Goal: Task Accomplishment & Management: Use online tool/utility

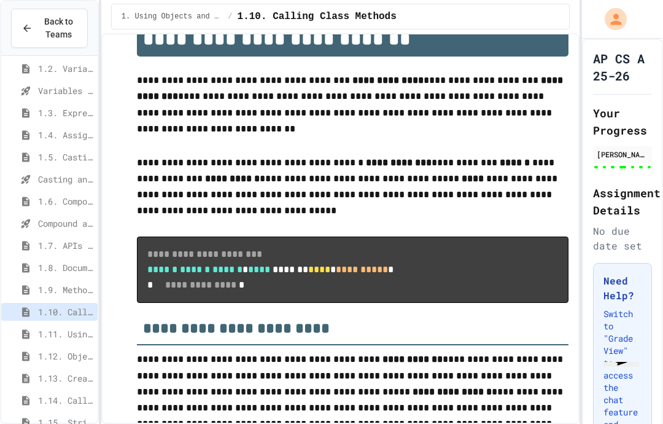
scroll to position [112, 0]
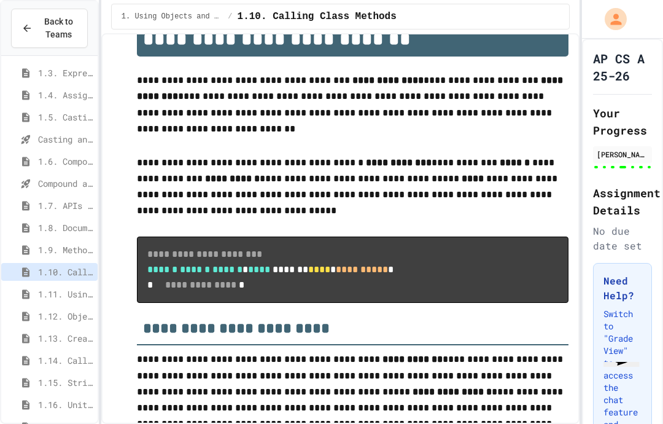
click at [74, 309] on span "1.12. Objects - Instances of Classes" at bounding box center [65, 315] width 55 height 13
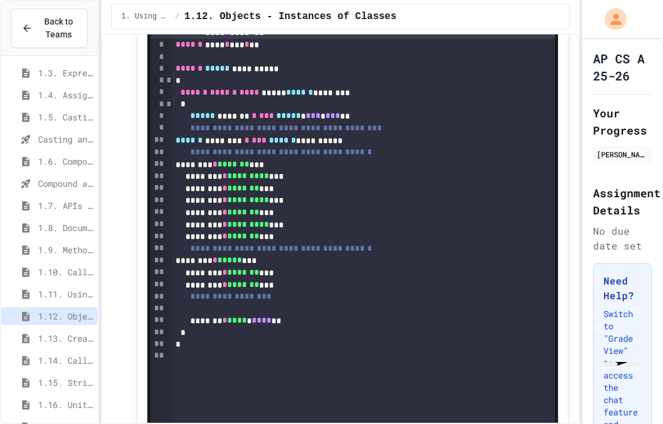
scroll to position [10155, 0]
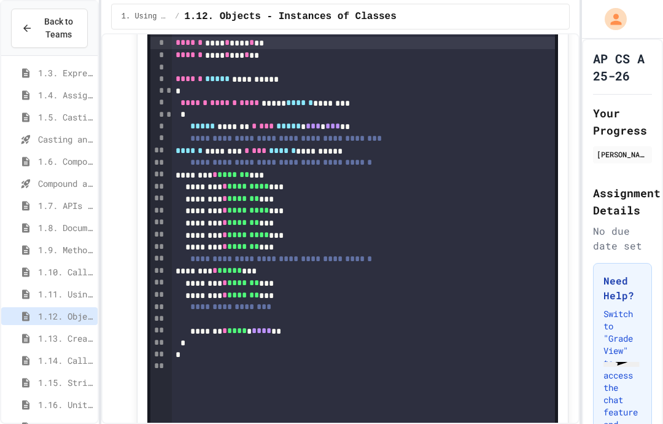
click at [313, 289] on div "******** * ******* ***" at bounding box center [363, 295] width 383 height 12
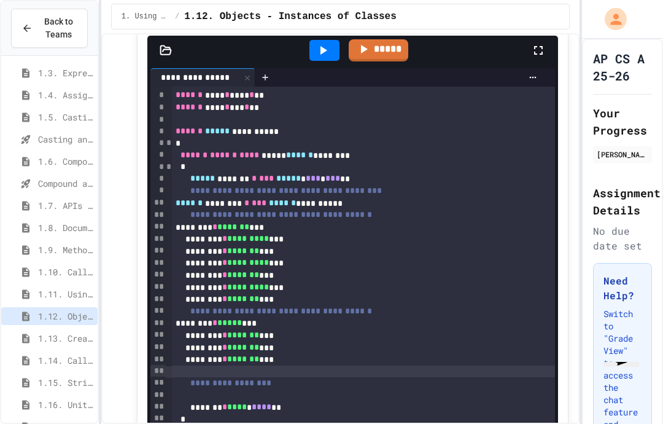
scroll to position [10104, 0]
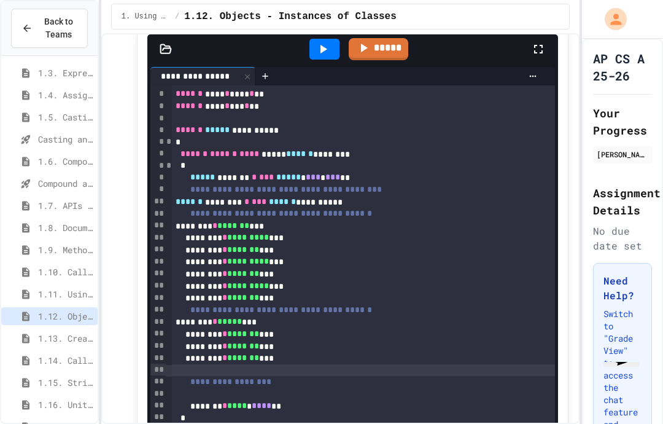
click at [324, 42] on icon at bounding box center [323, 49] width 15 height 15
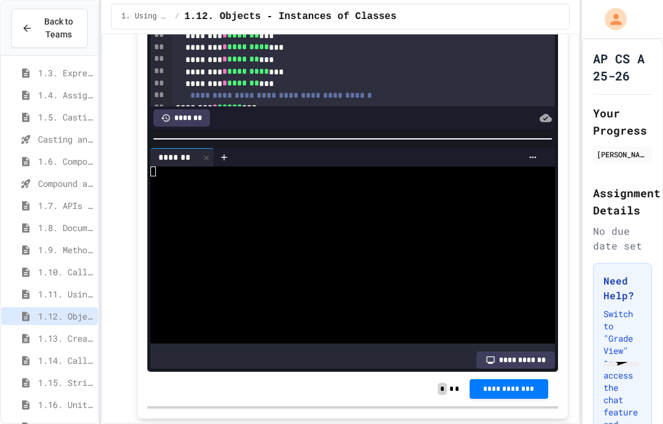
scroll to position [10274, 0]
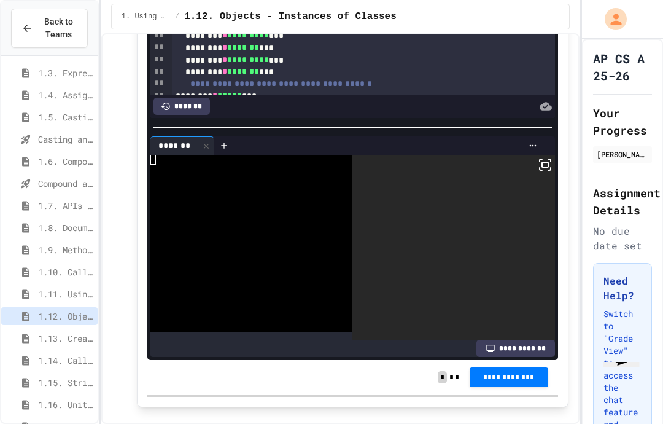
click at [540, 168] on icon at bounding box center [541, 169] width 2 height 2
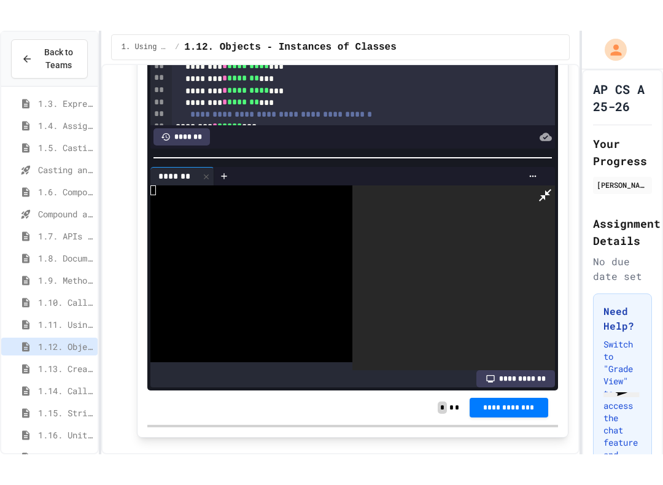
scroll to position [0, 0]
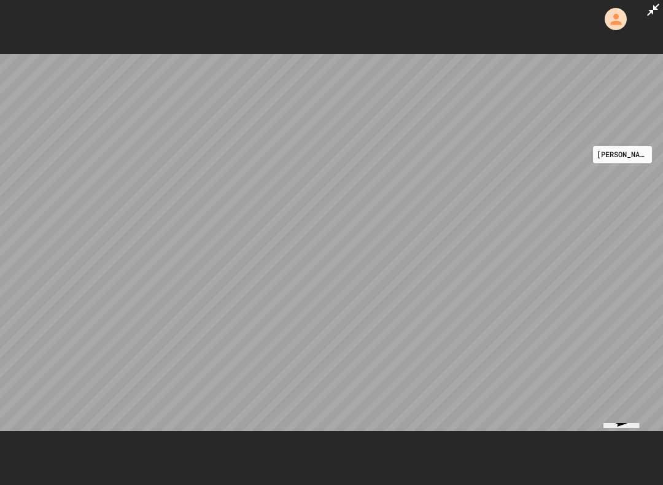
click at [637, 13] on div at bounding box center [331, 242] width 663 height 485
click at [643, 18] on div at bounding box center [331, 242] width 663 height 485
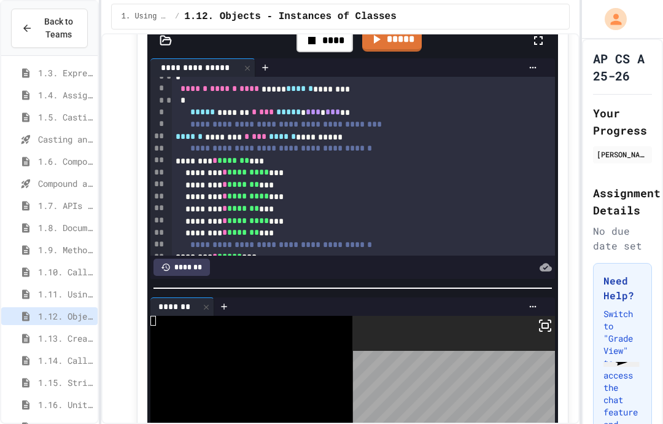
scroll to position [10095, 0]
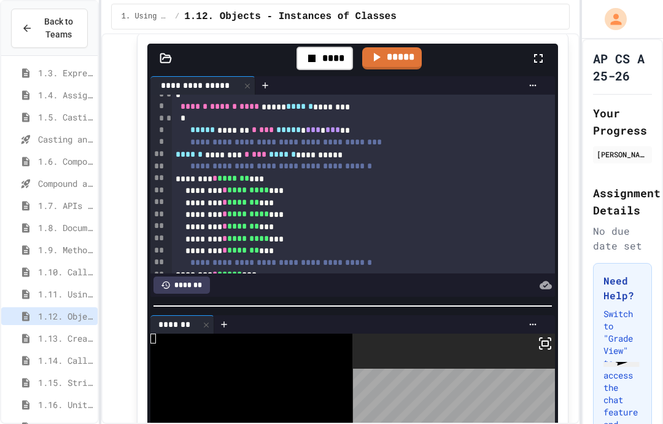
click at [330, 47] on div "****" at bounding box center [325, 58] width 56 height 23
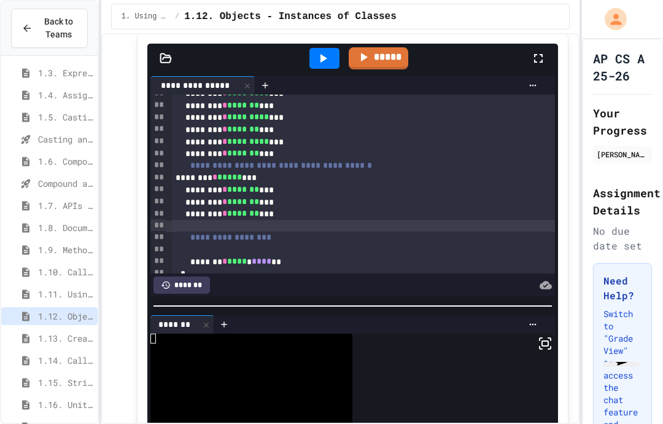
scroll to position [185, 0]
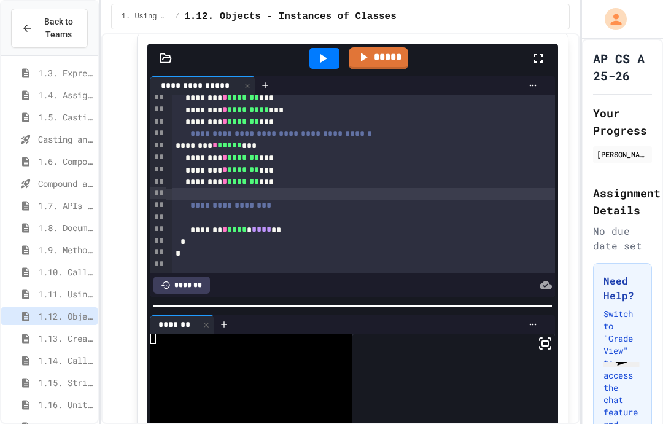
click at [322, 188] on div at bounding box center [363, 194] width 383 height 12
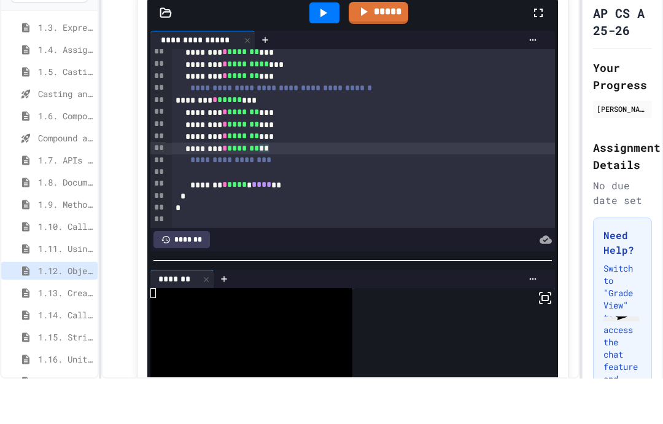
click at [315, 188] on div "******** * ******* * *" at bounding box center [363, 194] width 383 height 12
